Goal: Task Accomplishment & Management: Use online tool/utility

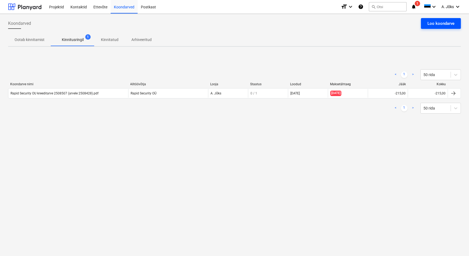
click at [431, 21] on div "Loo koondarve" at bounding box center [440, 23] width 27 height 7
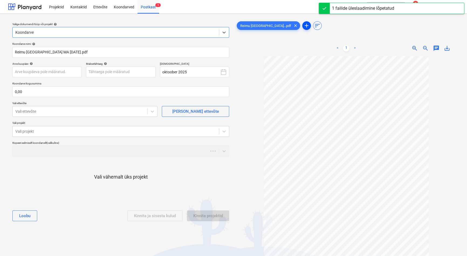
click at [304, 24] on span "add" at bounding box center [307, 25] width 6 height 6
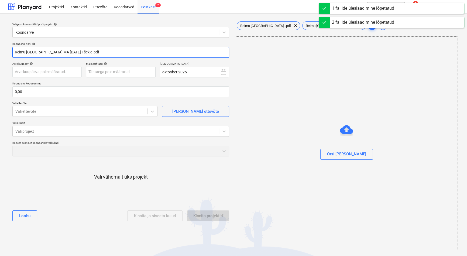
click at [77, 53] on input "Reimu [GEOGRAPHIC_DATA] MA [DATE] Tšekid.pdf" at bounding box center [120, 52] width 217 height 11
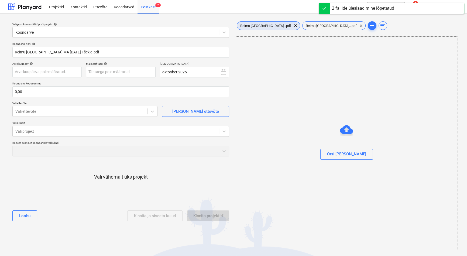
click at [264, 22] on div "Reimu [GEOGRAPHIC_DATA]...pdf clear" at bounding box center [268, 25] width 63 height 9
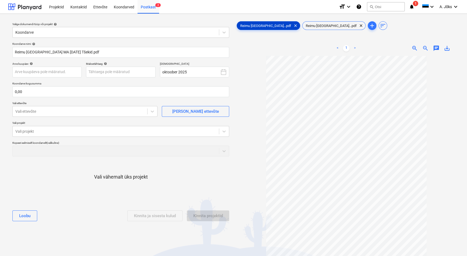
click at [262, 23] on div "Reimu [GEOGRAPHIC_DATA]...pdf clear" at bounding box center [268, 25] width 63 height 9
click at [313, 25] on span "Reimu [GEOGRAPHIC_DATA]...pdf" at bounding box center [331, 26] width 57 height 4
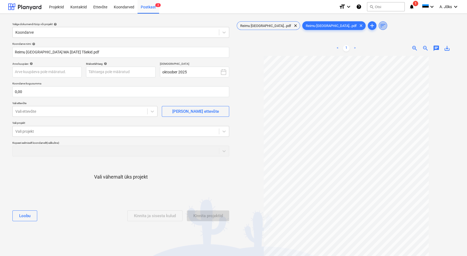
click at [380, 24] on span "sort" at bounding box center [383, 25] width 6 height 6
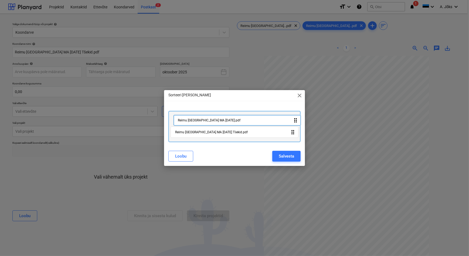
drag, startPoint x: 234, startPoint y: 133, endPoint x: 238, endPoint y: 117, distance: 16.6
click at [238, 117] on div "Reimu [GEOGRAPHIC_DATA] MA [DATE] Tšekid.pdf drag_indicator Reimu [GEOGRAPHIC_D…" at bounding box center [234, 126] width 132 height 31
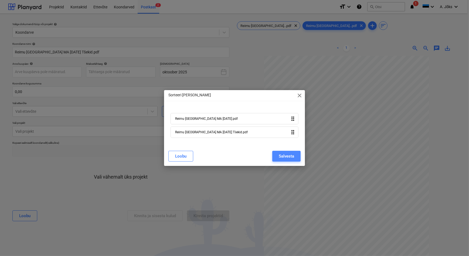
click at [286, 156] on div "Salvesta" at bounding box center [286, 156] width 15 height 7
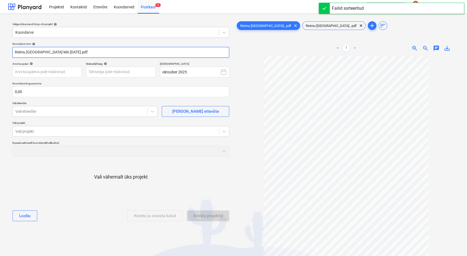
click at [66, 52] on input "Reimu [GEOGRAPHIC_DATA] MA [DATE].pdf" at bounding box center [120, 52] width 217 height 11
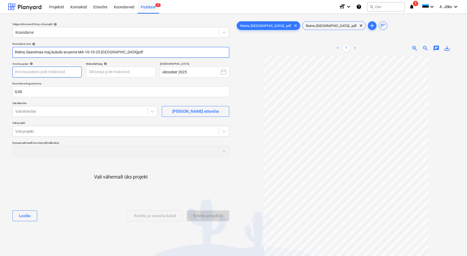
type input "Reimu Saaremaa maj.kulude aruanne MA-10-10-25-[GEOGRAPHIC_DATA]pdf"
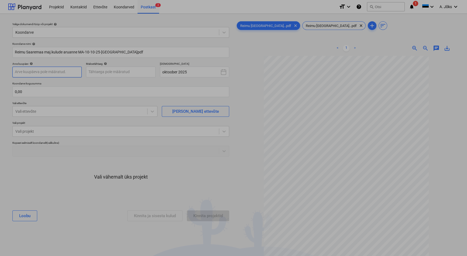
click at [52, 72] on body "Projektid Kontaktid Ettevõte Koondarved Postkast 2 format_size keyboard_arrow_d…" at bounding box center [233, 128] width 467 height 256
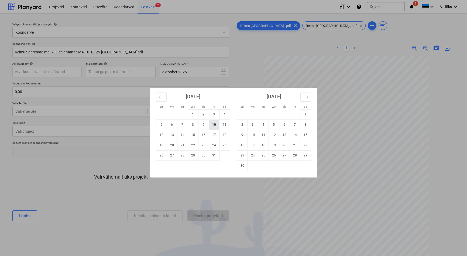
click at [216, 126] on td "10" at bounding box center [214, 125] width 11 height 10
type input "[DATE]"
click at [140, 67] on body "Projektid Kontaktid Ettevõte Koondarved Postkast 2 format_size keyboard_arrow_d…" at bounding box center [233, 128] width 467 height 256
click at [163, 134] on td "12" at bounding box center [161, 135] width 11 height 10
type input "[DATE]"
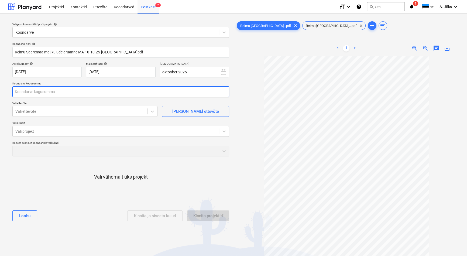
click at [81, 91] on input "text" at bounding box center [120, 91] width 217 height 11
type input "0,00"
click at [64, 92] on input "text" at bounding box center [120, 91] width 217 height 11
type input "15,80"
click at [59, 112] on div at bounding box center [79, 111] width 129 height 5
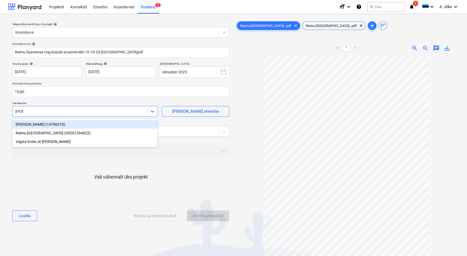
type input "reimu"
click at [59, 125] on div "Reimu [GEOGRAPHIC_DATA] (39201294922)" at bounding box center [84, 124] width 145 height 9
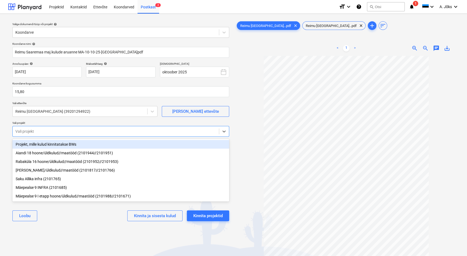
click at [69, 131] on div at bounding box center [115, 131] width 201 height 5
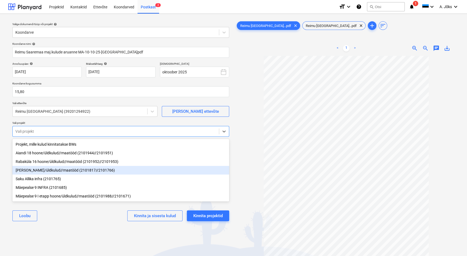
click at [55, 174] on div "[PERSON_NAME]/üldkulud//maatööd (2101817//2101766)" at bounding box center [120, 170] width 217 height 9
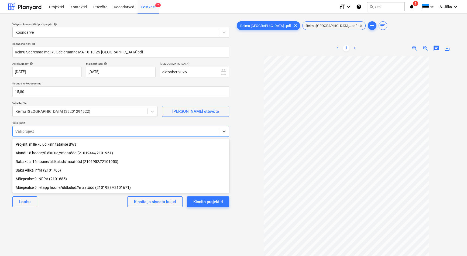
click at [57, 188] on div "Mäepealse 9 I etapp hoone/üldkulud//maatööd (2101988//2101671)" at bounding box center [120, 187] width 217 height 9
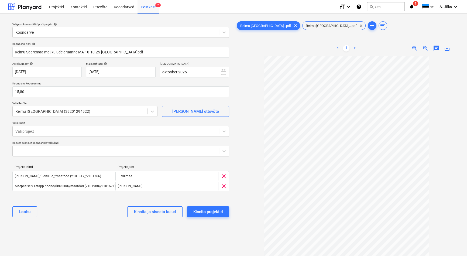
click at [73, 219] on div "[PERSON_NAME] ja sisesta kulud Kinnita projektid" at bounding box center [120, 211] width 217 height 19
click at [189, 243] on div "Valige dokumendi tüüp või projekt help Koondarve Koondarve nimi help Reimu Saar…" at bounding box center [121, 158] width 226 height 281
click at [211, 212] on div "Kinnita projektid" at bounding box center [207, 211] width 29 height 7
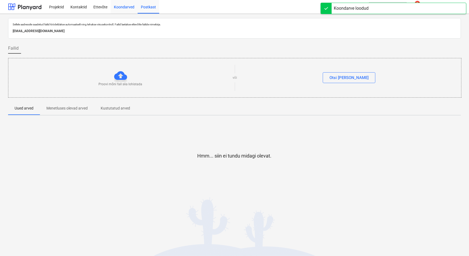
click at [121, 6] on div "Koondarved" at bounding box center [124, 7] width 27 height 14
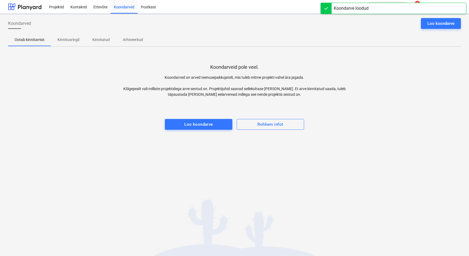
click at [68, 39] on p "Kinnitusringil" at bounding box center [68, 40] width 22 height 6
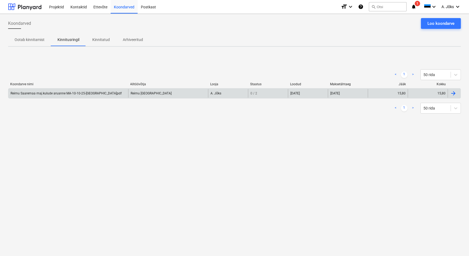
click at [48, 94] on div "Reimu Saaremaa maj.kulude aruanne MA-10-10-25-[GEOGRAPHIC_DATA]pdf" at bounding box center [66, 93] width 111 height 4
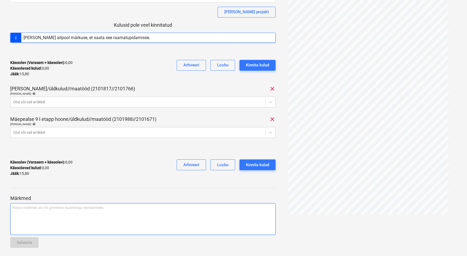
scroll to position [71, 0]
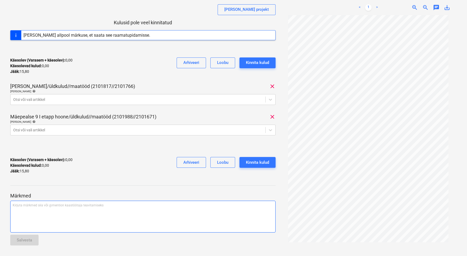
click at [42, 212] on div "Kirjuta märkmed siia või @mention kaastöötaja teavitamiseks ﻿" at bounding box center [142, 217] width 265 height 32
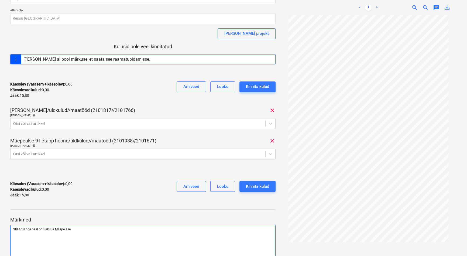
scroll to position [0, 0]
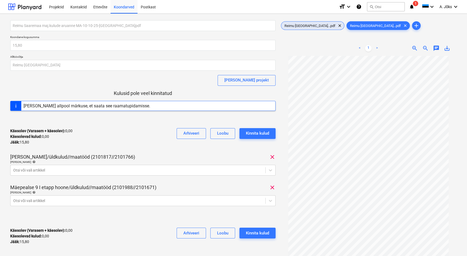
click at [308, 27] on span "Reimu [GEOGRAPHIC_DATA]...pdf" at bounding box center [309, 26] width 57 height 4
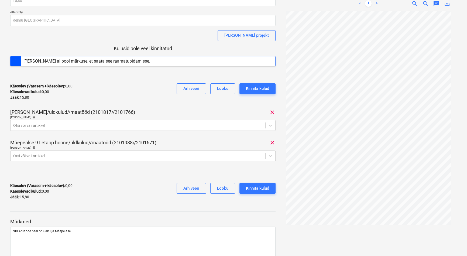
scroll to position [49, 0]
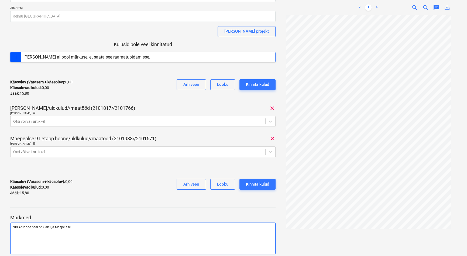
click at [94, 227] on p "NB! Aruande peal on Saku ja Mäepelase" at bounding box center [143, 227] width 261 height 5
click at [50, 228] on span "NB! Aruande peal on Saku ja Mäepelase" at bounding box center [42, 227] width 58 height 4
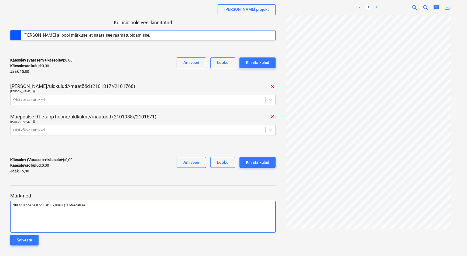
click at [101, 205] on p "NB! Aruande peal on Saku (7,90eur.) ja Mäepelase" at bounding box center [143, 205] width 261 height 5
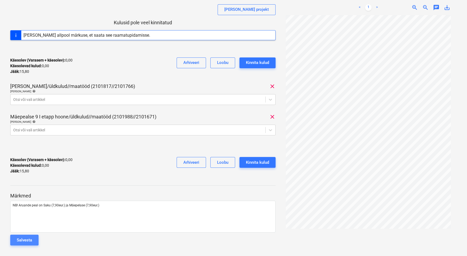
click at [29, 241] on div "Salvesta" at bounding box center [24, 240] width 15 height 7
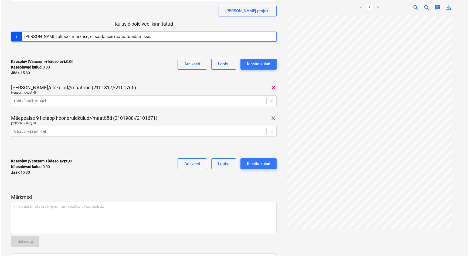
scroll to position [0, 0]
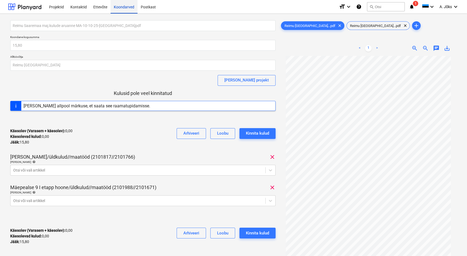
click at [125, 6] on div "Koondarved" at bounding box center [124, 7] width 27 height 14
